Goal: Navigation & Orientation: Go to known website

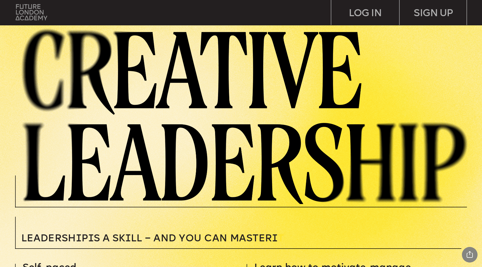
click at [43, 16] on img at bounding box center [32, 12] width 32 height 16
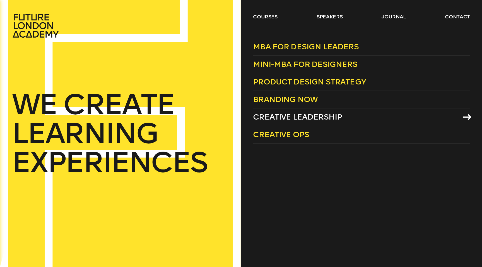
click at [281, 118] on span "Creative Leadership" at bounding box center [297, 116] width 89 height 9
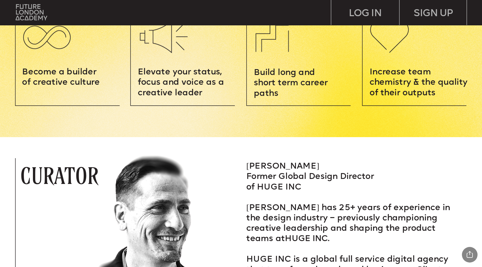
scroll to position [821, 0]
click at [24, 13] on img at bounding box center [32, 12] width 32 height 16
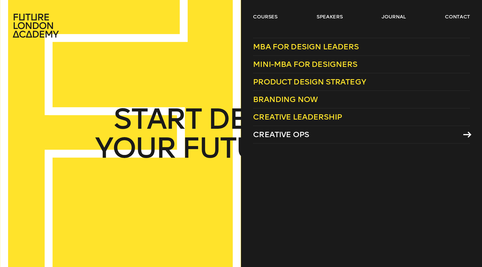
click at [291, 133] on span "Creative Ops" at bounding box center [281, 134] width 56 height 9
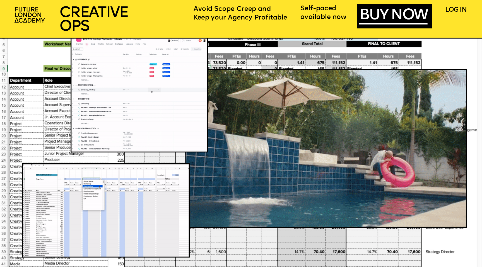
scroll to position [496, 0]
